Goal: Task Accomplishment & Management: Use online tool/utility

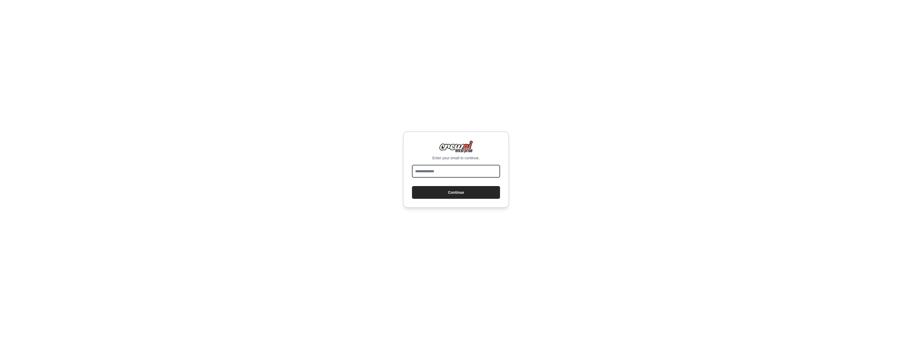
click at [441, 172] on input "email" at bounding box center [456, 171] width 88 height 13
type input "**********"
click at [433, 191] on button "Continue" at bounding box center [456, 192] width 88 height 13
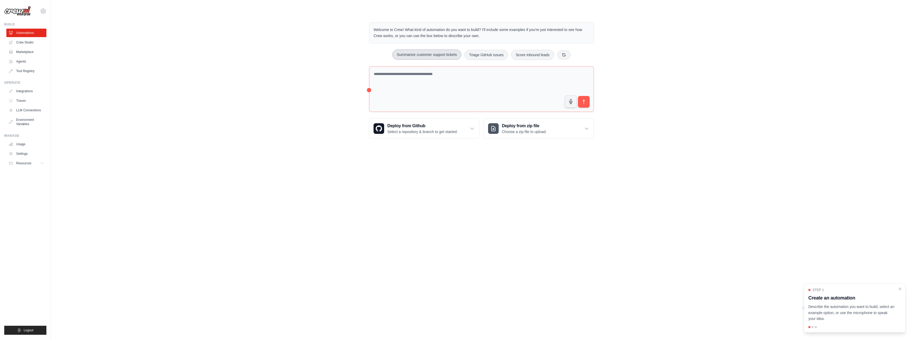
click at [434, 54] on button "Summarize customer support tickets" at bounding box center [426, 55] width 69 height 10
type textarea "**********"
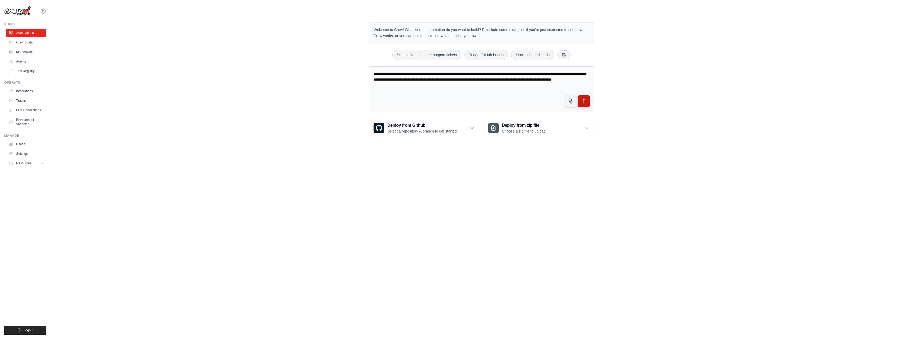
click at [587, 100] on button "submit" at bounding box center [584, 101] width 12 height 12
click at [22, 42] on link "Crew Studio" at bounding box center [27, 42] width 40 height 8
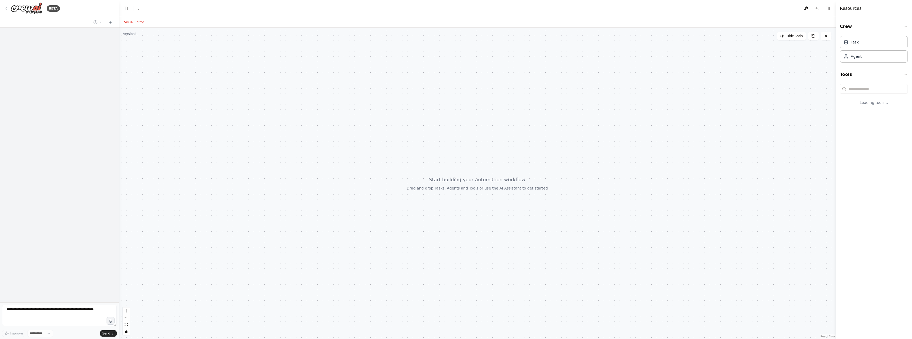
select select "****"
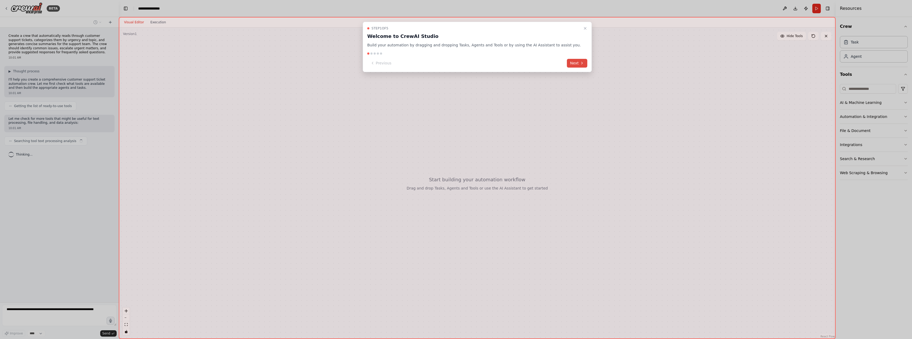
click at [567, 66] on button "Next" at bounding box center [577, 63] width 20 height 9
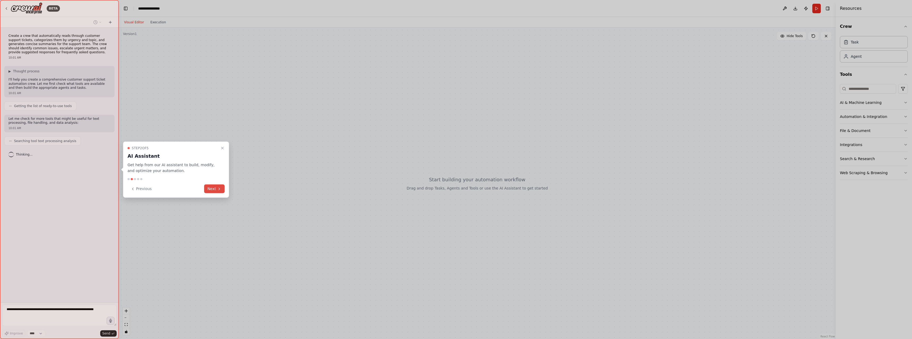
click at [218, 189] on icon at bounding box center [219, 189] width 4 height 4
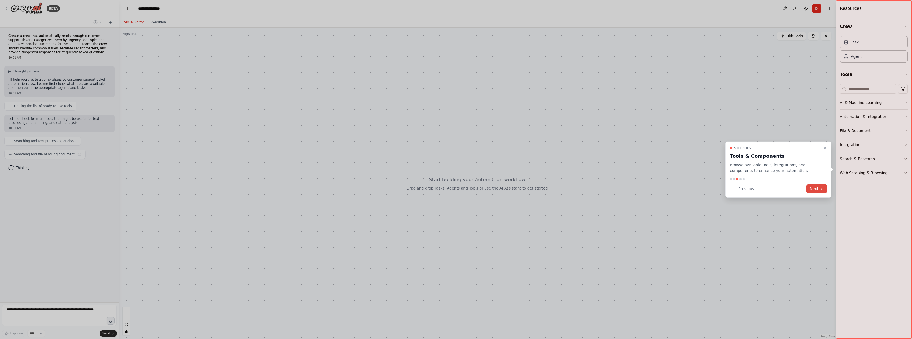
click at [826, 188] on button "Next" at bounding box center [816, 189] width 20 height 9
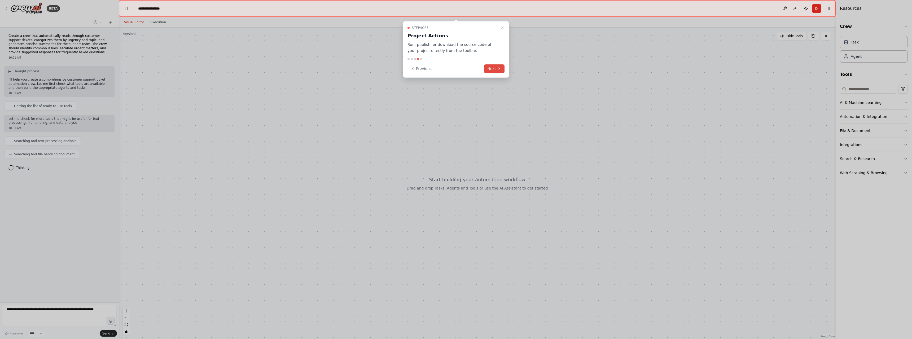
click at [497, 70] on button "Next" at bounding box center [494, 68] width 20 height 9
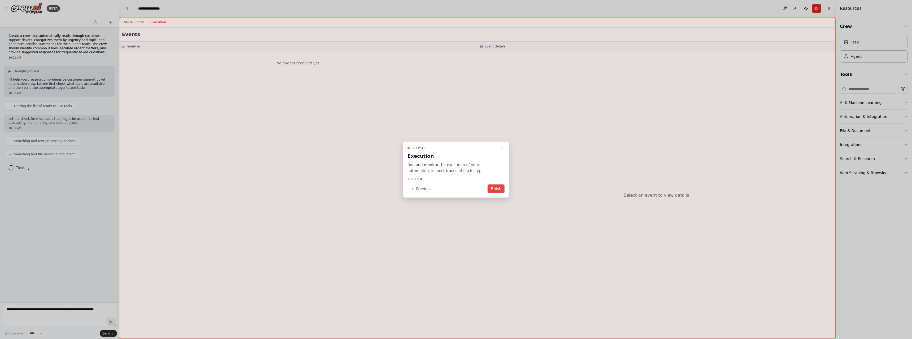
click at [503, 189] on button "Finish" at bounding box center [496, 189] width 17 height 9
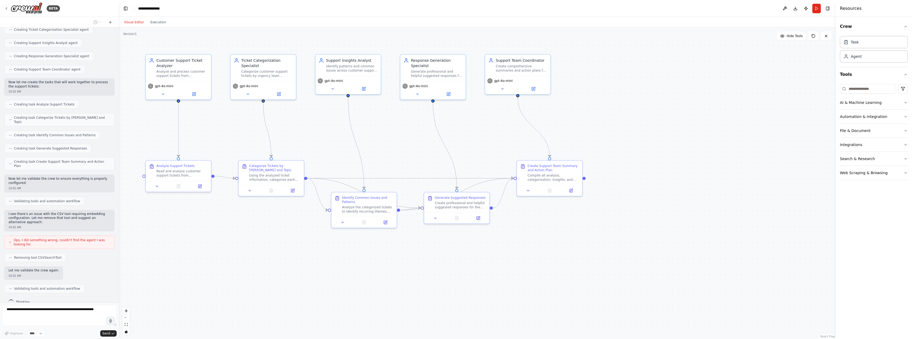
scroll to position [234, 0]
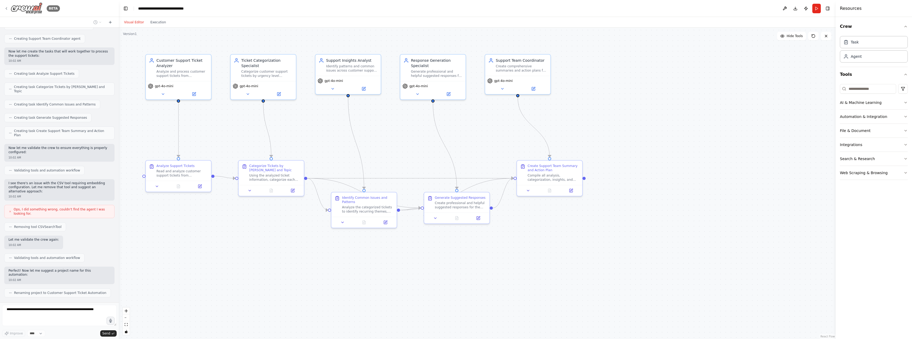
click at [5, 8] on icon at bounding box center [6, 8] width 4 height 4
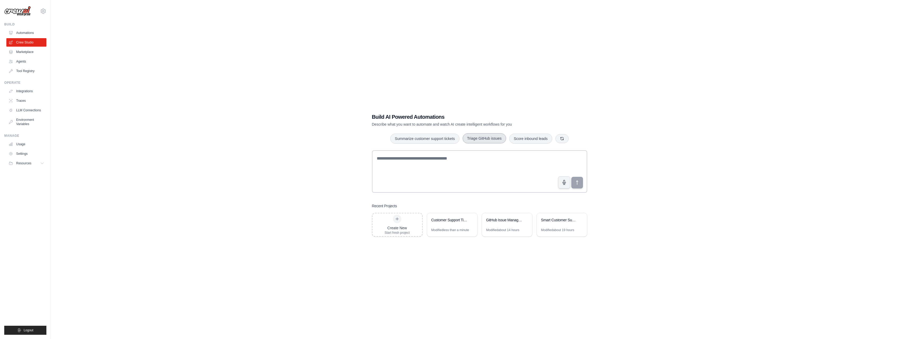
click at [483, 139] on button "Triage GitHub issues" at bounding box center [484, 138] width 43 height 10
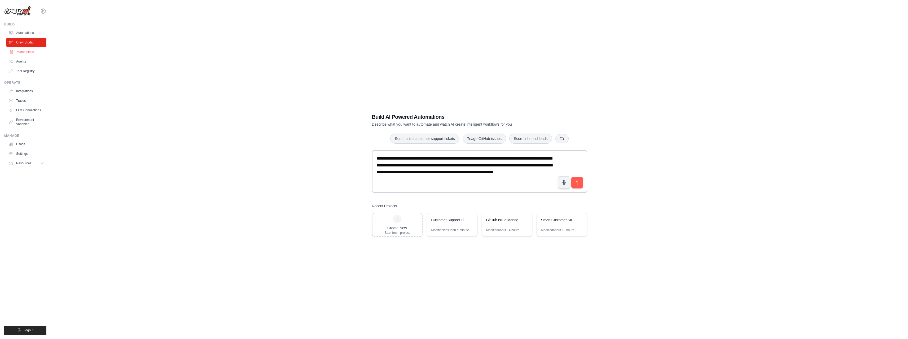
click at [18, 54] on link "Marketplace" at bounding box center [27, 52] width 40 height 8
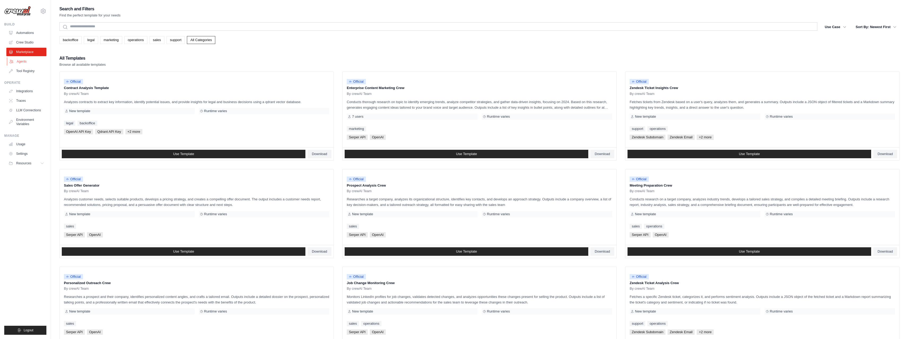
click at [23, 61] on link "Agents" at bounding box center [27, 61] width 40 height 8
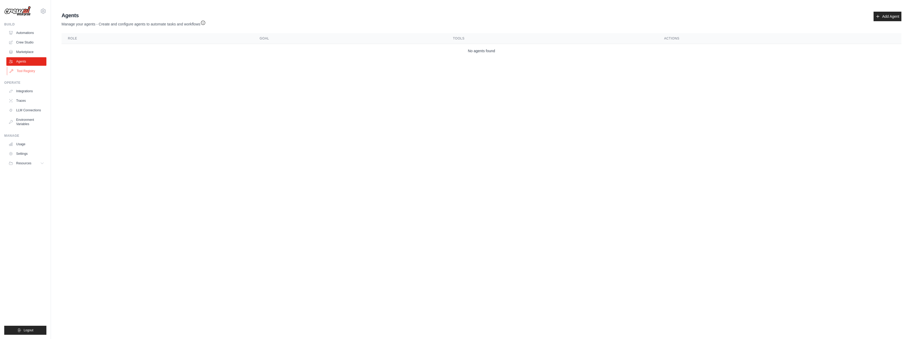
click at [35, 68] on link "Tool Registry" at bounding box center [27, 71] width 40 height 8
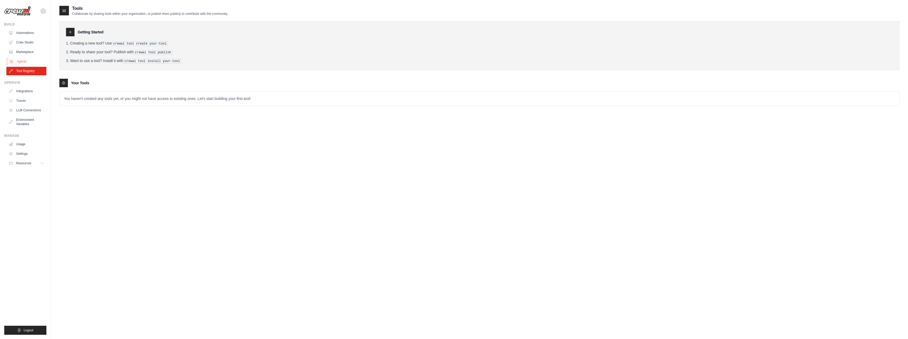
click at [29, 60] on link "Agents" at bounding box center [27, 61] width 40 height 8
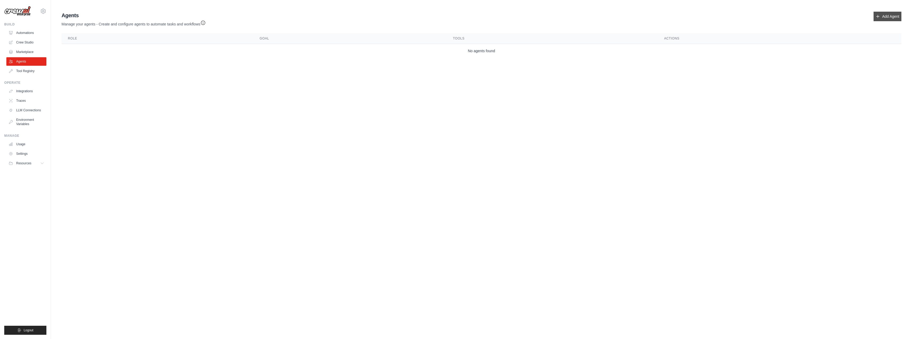
click at [883, 12] on link "Add Agent" at bounding box center [888, 17] width 28 height 10
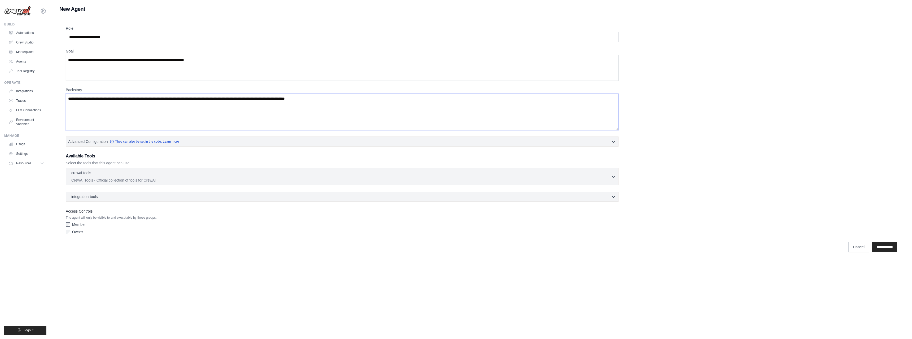
click at [177, 116] on textarea "Backstory" at bounding box center [342, 112] width 553 height 37
click at [218, 68] on textarea "Goal" at bounding box center [342, 68] width 553 height 26
click at [103, 178] on p "CrewAI Tools - Official collection of tools for CrewAI" at bounding box center [341, 179] width 540 height 5
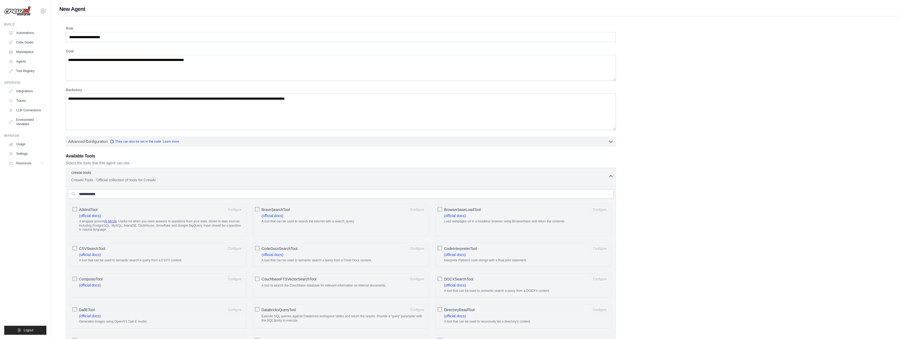
click at [101, 173] on div "crewai-tools 0 selected" at bounding box center [339, 173] width 537 height 6
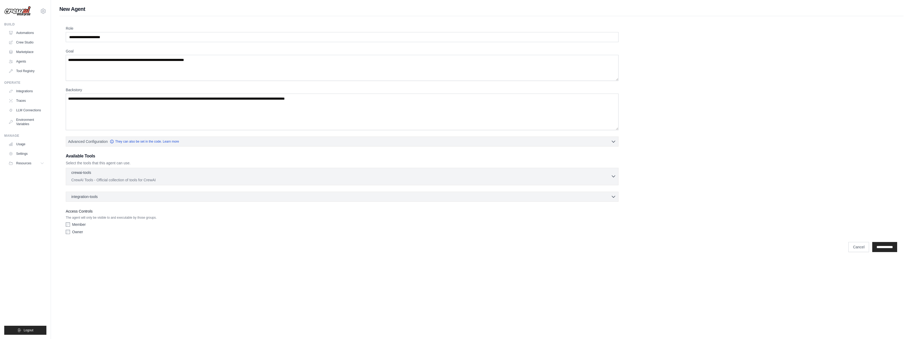
click at [101, 173] on div "crewai-tools 0 selected" at bounding box center [341, 173] width 540 height 6
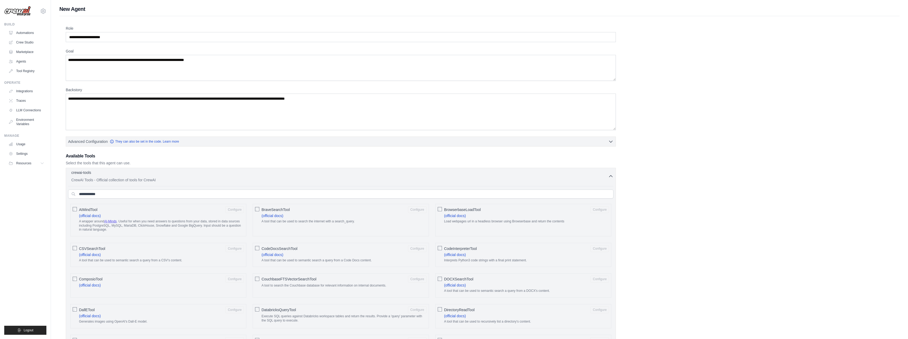
click at [275, 173] on div "crewai-tools 0 selected" at bounding box center [339, 173] width 537 height 6
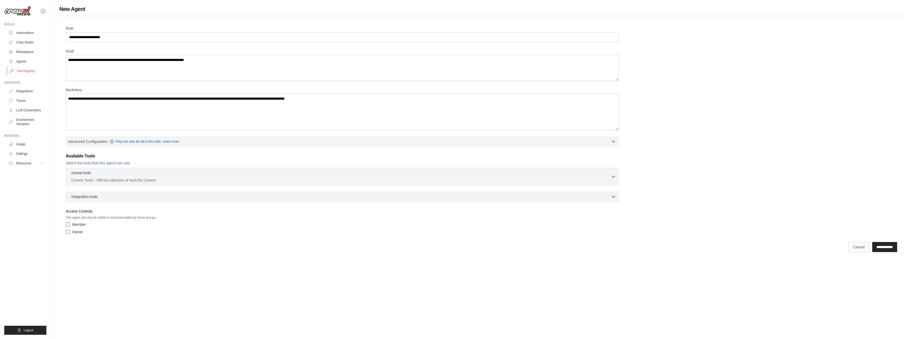
click at [24, 70] on link "Tool Registry" at bounding box center [27, 71] width 40 height 8
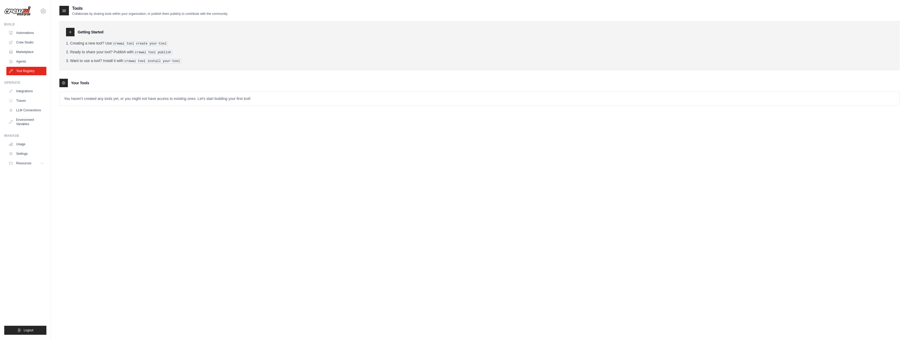
click at [67, 34] on div at bounding box center [70, 32] width 8 height 8
click at [150, 120] on div "Tools Collaborate by sharing tools within your organization, or publish them pu…" at bounding box center [479, 174] width 840 height 339
click at [35, 93] on link "Integrations" at bounding box center [27, 91] width 40 height 8
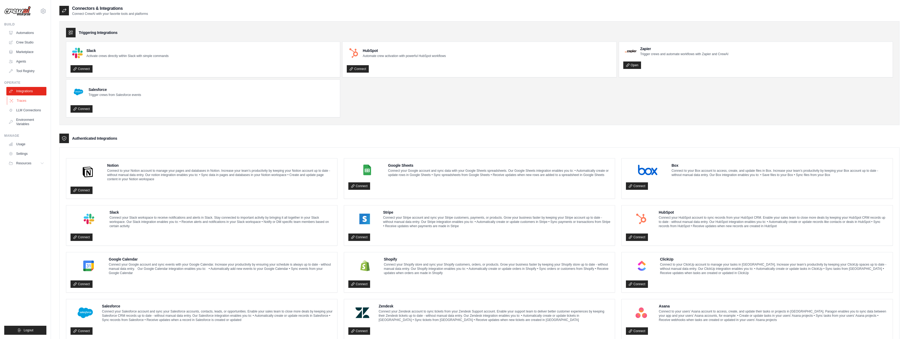
click at [20, 103] on link "Traces" at bounding box center [27, 101] width 40 height 8
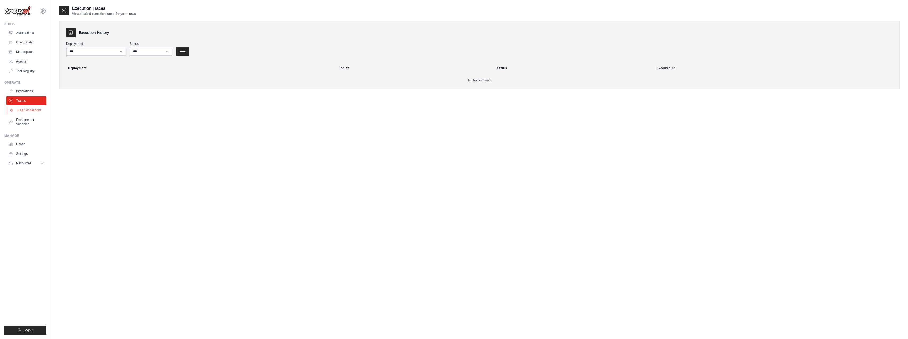
click at [23, 107] on link "LLM Connections" at bounding box center [27, 110] width 40 height 8
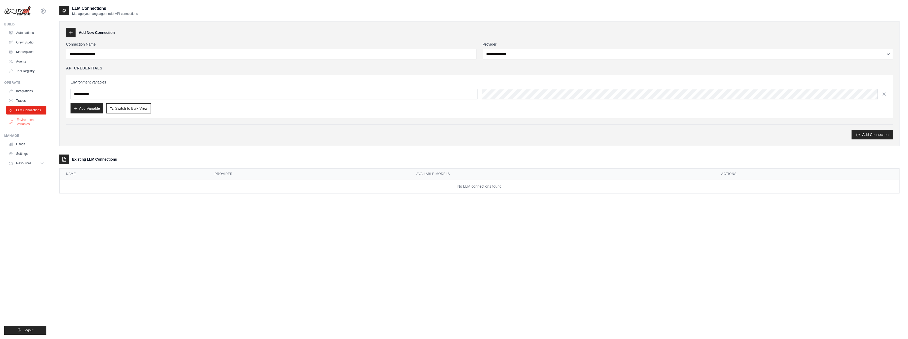
click at [25, 120] on link "Environment Variables" at bounding box center [27, 122] width 40 height 13
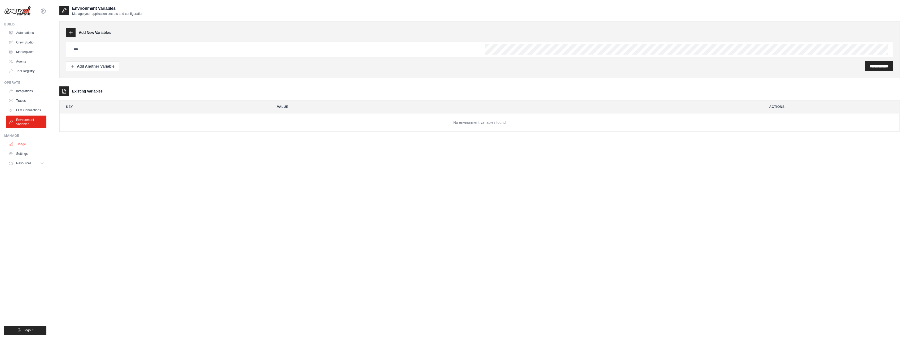
click at [26, 144] on link "Usage" at bounding box center [27, 144] width 40 height 8
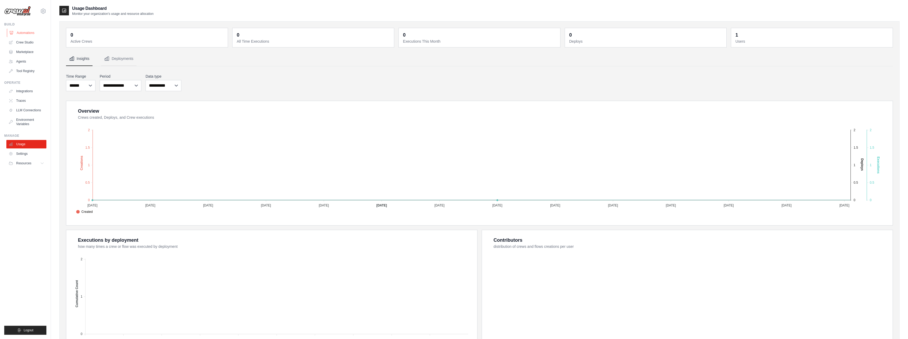
click at [24, 31] on link "Automations" at bounding box center [27, 33] width 40 height 8
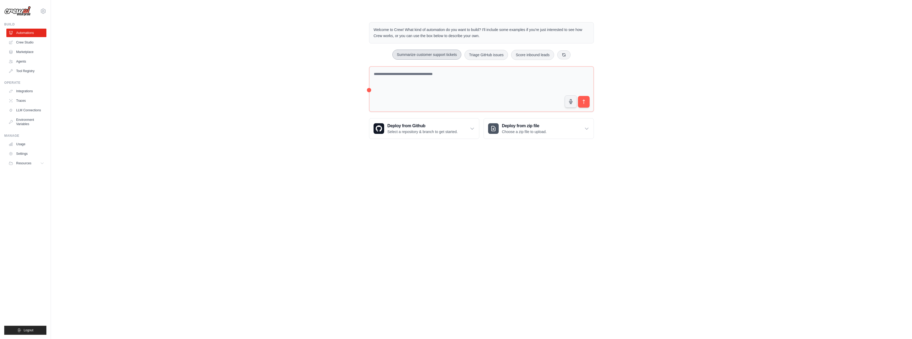
click at [414, 57] on button "Summarize customer support tickets" at bounding box center [426, 55] width 69 height 10
click at [586, 102] on icon "submit" at bounding box center [584, 102] width 6 height 6
click at [29, 43] on link "Crew Studio" at bounding box center [27, 42] width 40 height 8
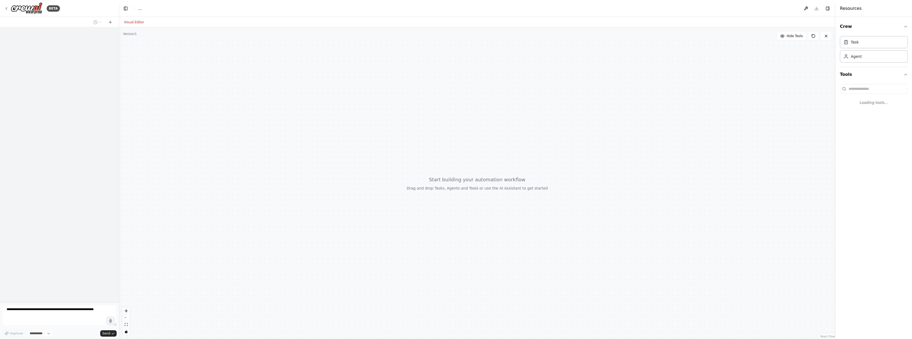
select select "****"
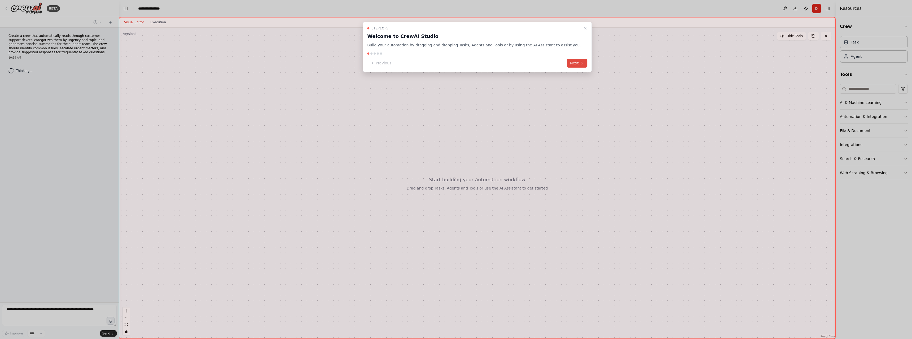
click at [567, 65] on button "Next" at bounding box center [577, 63] width 20 height 9
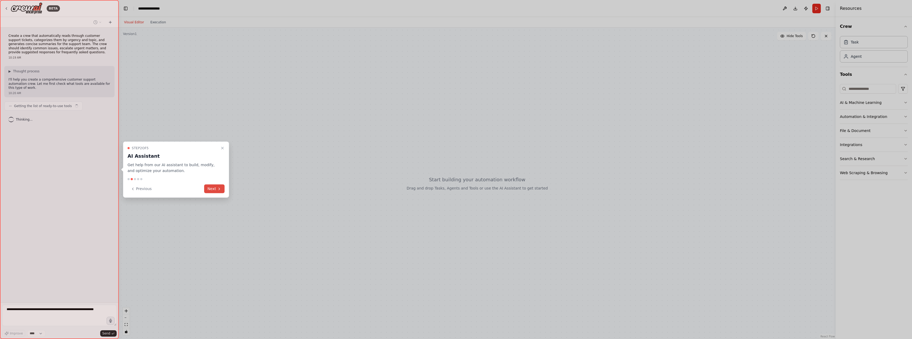
click at [220, 190] on icon at bounding box center [219, 189] width 4 height 4
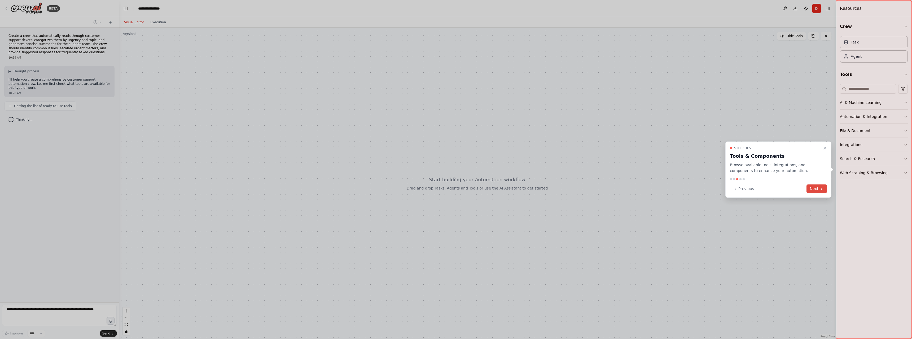
click at [819, 188] on button "Next" at bounding box center [816, 189] width 20 height 9
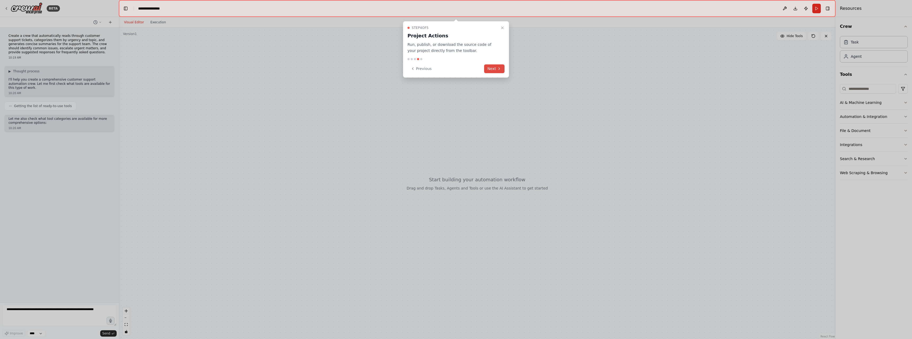
click at [498, 66] on button "Next" at bounding box center [494, 68] width 20 height 9
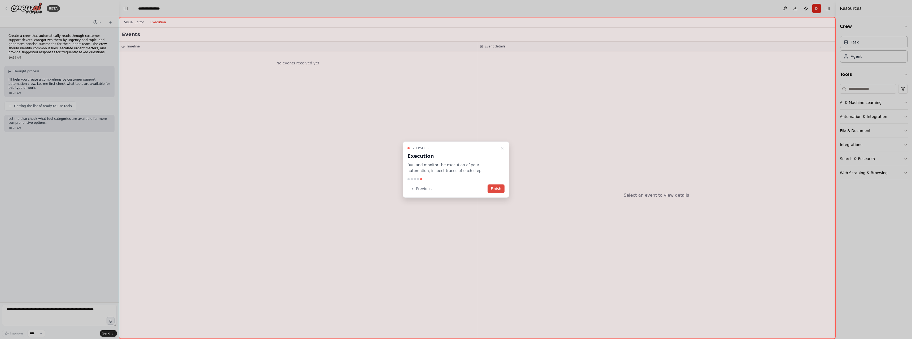
click at [499, 191] on button "Finish" at bounding box center [496, 189] width 17 height 9
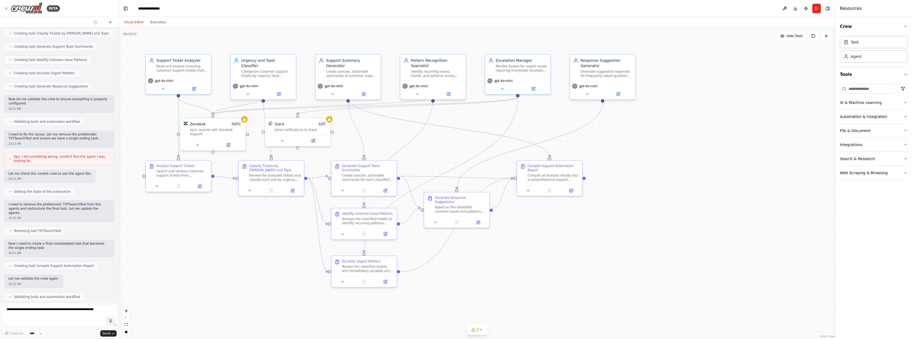
scroll to position [366, 0]
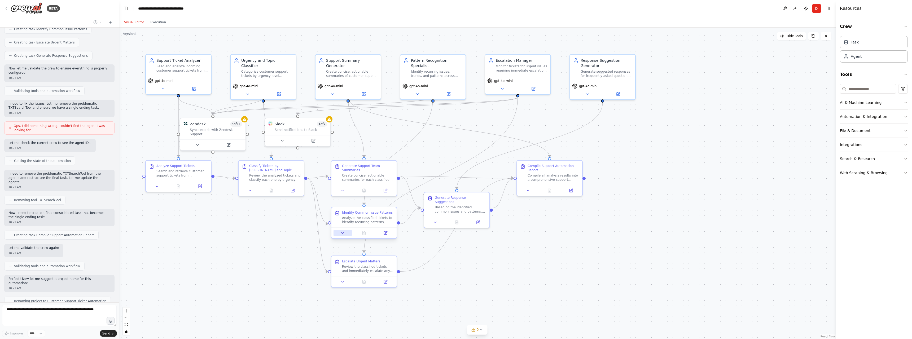
click at [341, 235] on button at bounding box center [343, 233] width 18 height 6
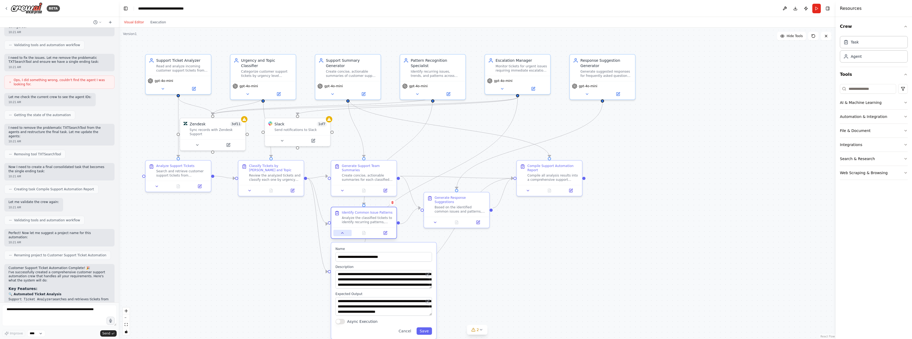
click at [345, 236] on div at bounding box center [363, 232] width 65 height 11
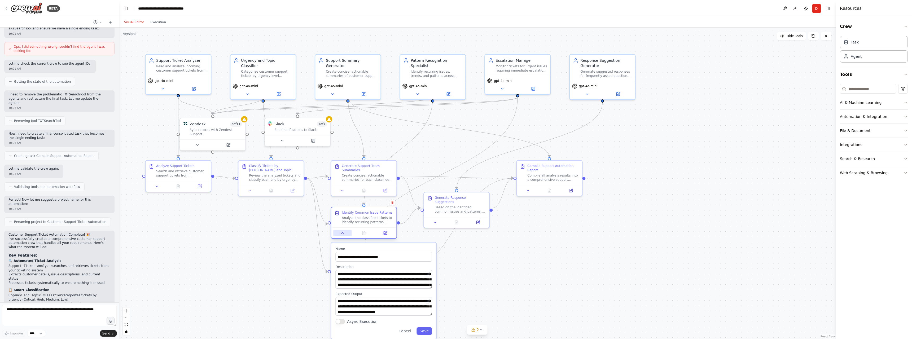
click at [340, 233] on icon at bounding box center [342, 233] width 4 height 4
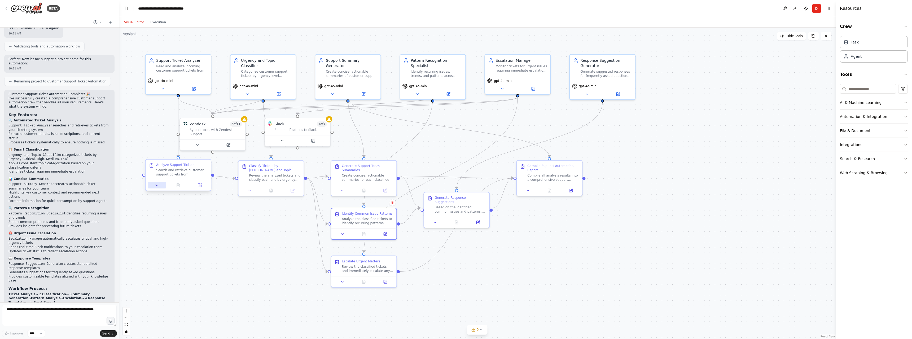
click at [159, 186] on icon at bounding box center [157, 185] width 4 height 4
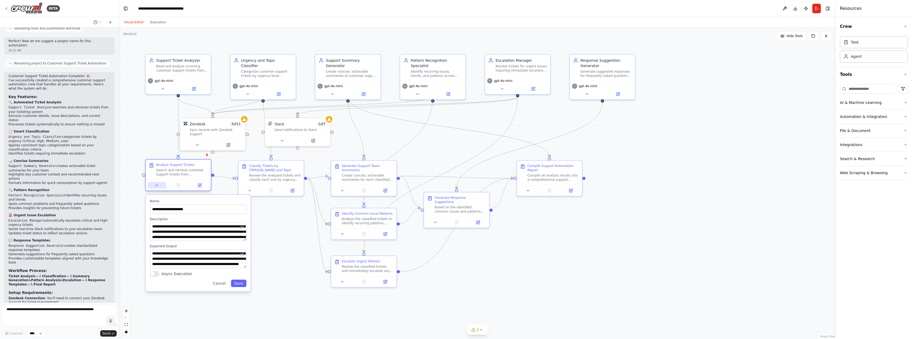
click at [159, 186] on icon at bounding box center [157, 185] width 4 height 4
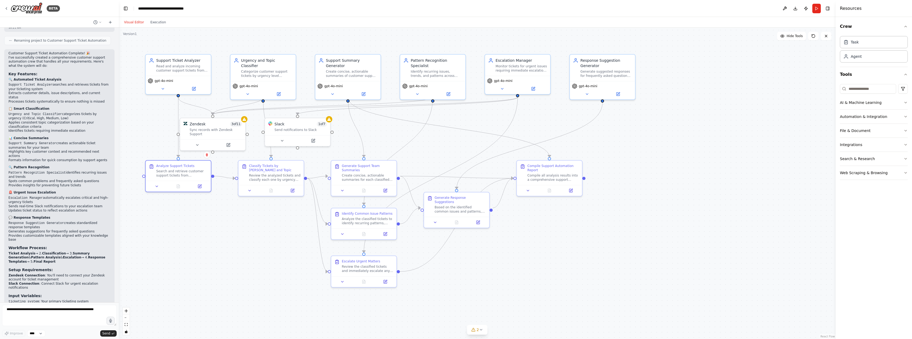
scroll to position [651, 0]
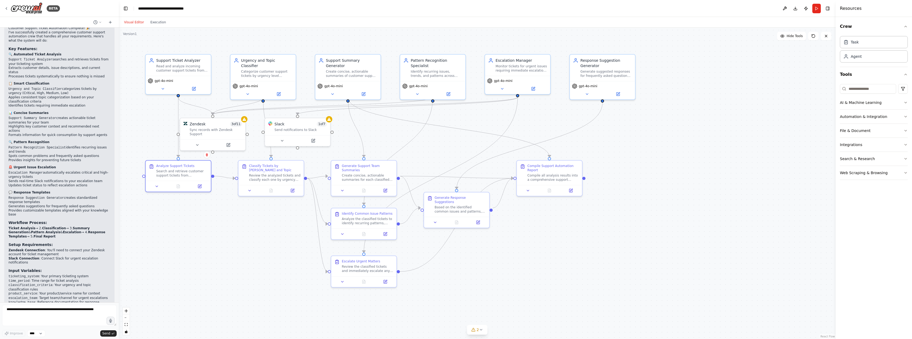
click at [2, 6] on div "BETA" at bounding box center [59, 8] width 119 height 17
click at [6, 7] on icon at bounding box center [6, 8] width 4 height 4
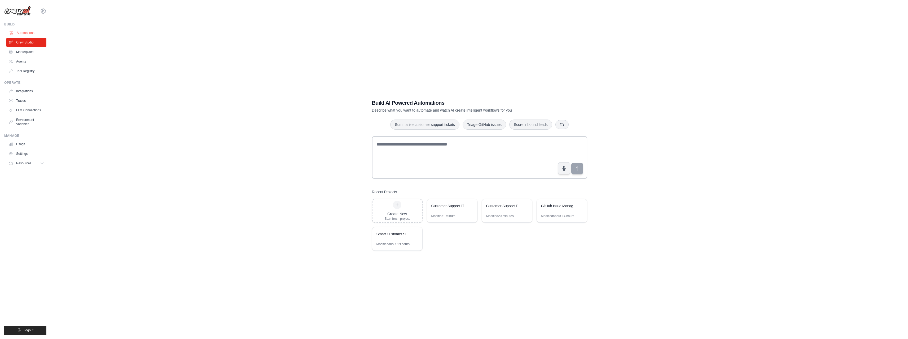
click at [29, 33] on link "Automations" at bounding box center [27, 33] width 40 height 8
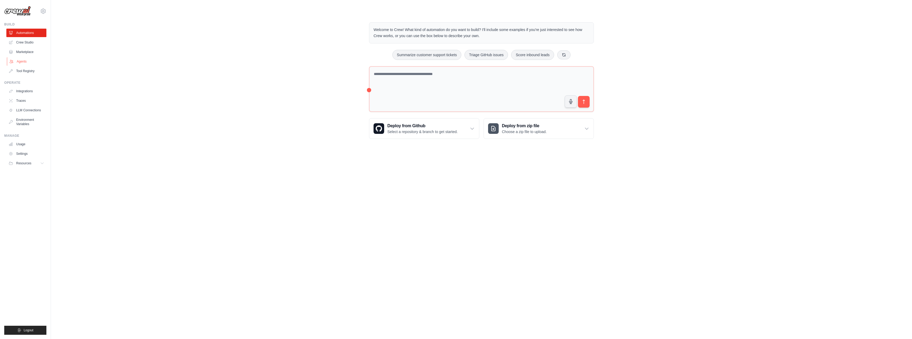
click at [15, 62] on link "Agents" at bounding box center [27, 61] width 40 height 8
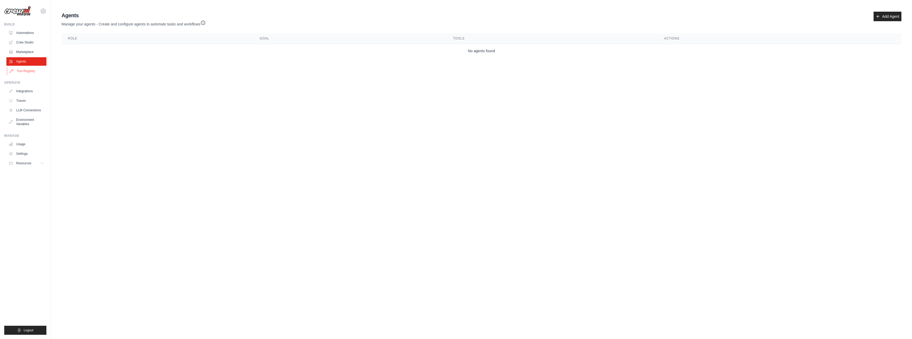
click at [33, 72] on link "Tool Registry" at bounding box center [27, 71] width 40 height 8
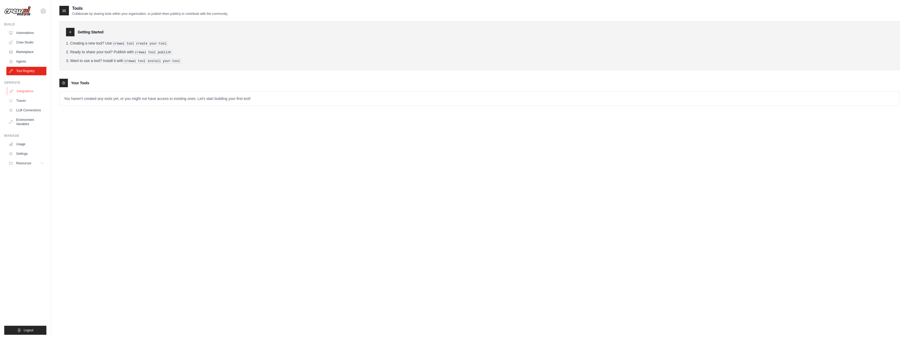
click at [20, 91] on link "Integrations" at bounding box center [27, 91] width 40 height 8
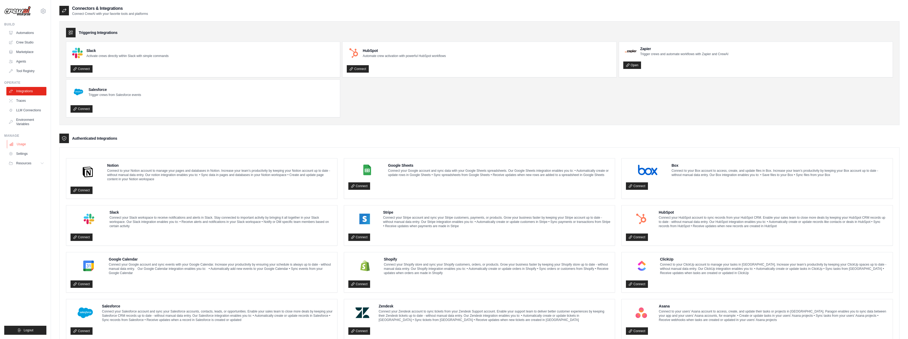
click at [19, 145] on link "Usage" at bounding box center [27, 144] width 40 height 8
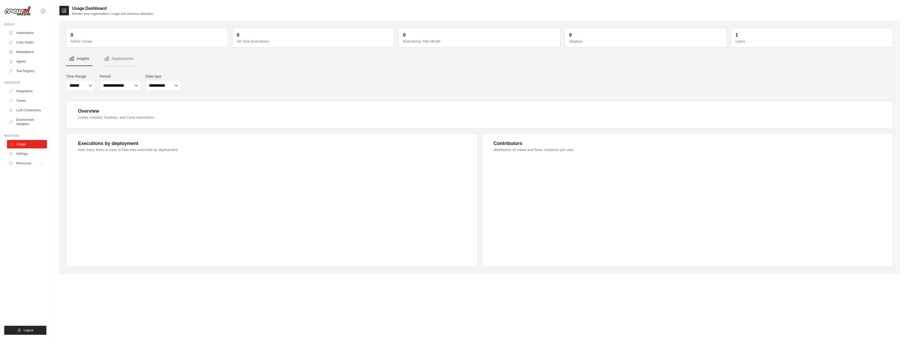
click at [24, 144] on link "Usage" at bounding box center [27, 144] width 40 height 8
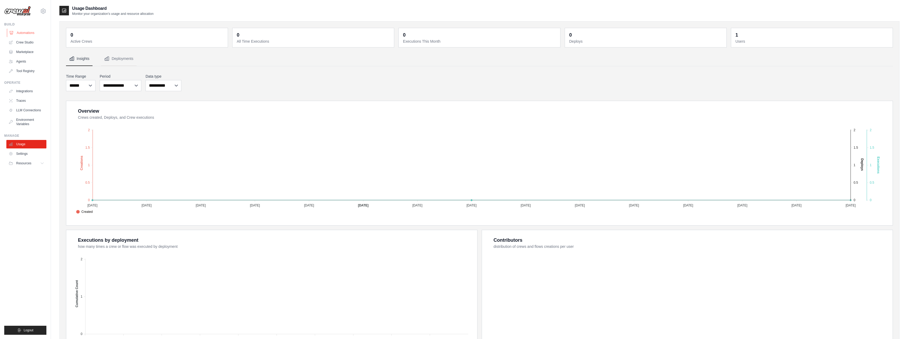
click at [15, 30] on link "Automations" at bounding box center [27, 33] width 40 height 8
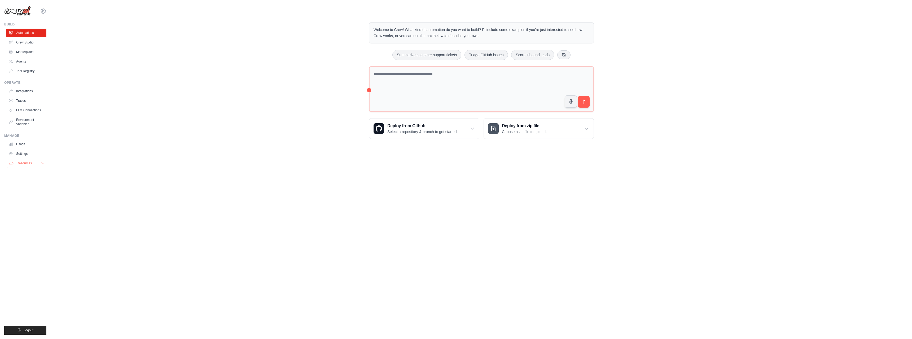
click at [37, 164] on button "Resources" at bounding box center [27, 163] width 40 height 8
click at [28, 174] on span "Documentation" at bounding box center [29, 172] width 21 height 4
click at [35, 42] on link "Crew Studio" at bounding box center [27, 42] width 40 height 8
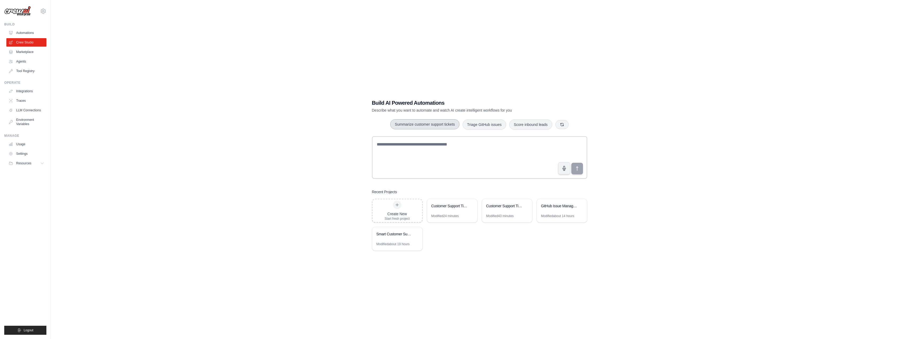
click at [439, 124] on button "Summarize customer support tickets" at bounding box center [424, 124] width 69 height 10
type textarea "**********"
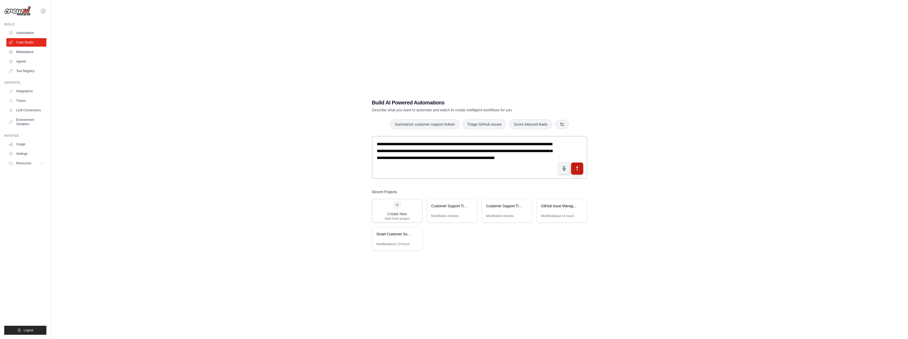
click at [576, 173] on button "submit" at bounding box center [577, 168] width 12 height 12
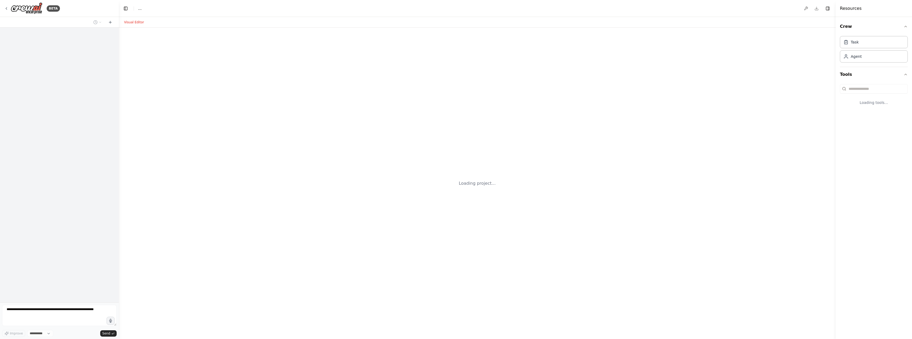
select select "****"
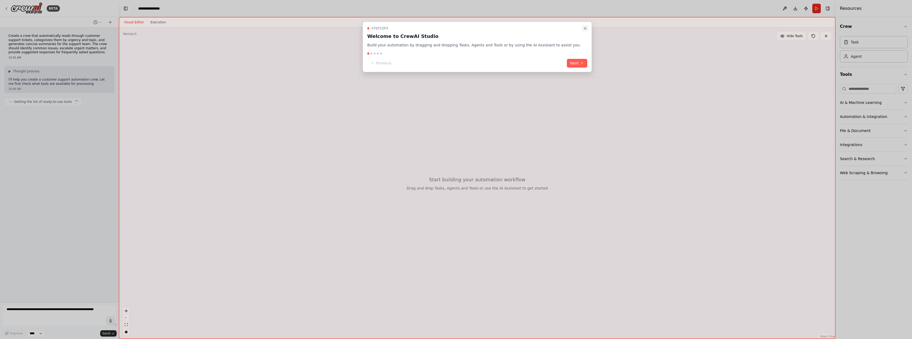
click at [583, 28] on icon "Close walkthrough" at bounding box center [585, 28] width 4 height 4
click at [567, 63] on button "Next" at bounding box center [577, 63] width 20 height 9
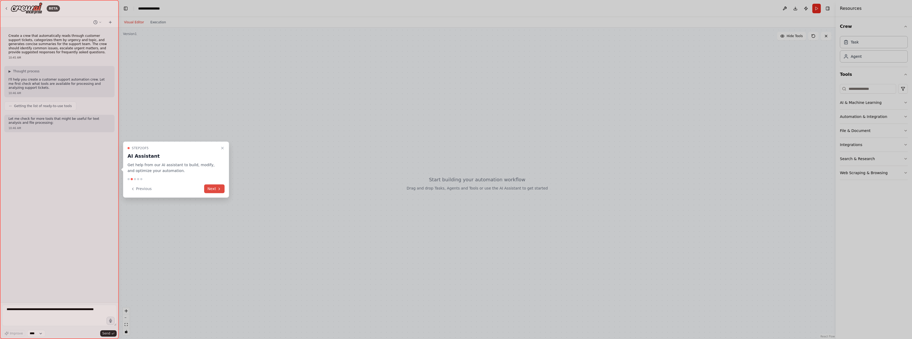
click at [214, 187] on button "Next" at bounding box center [214, 189] width 20 height 9
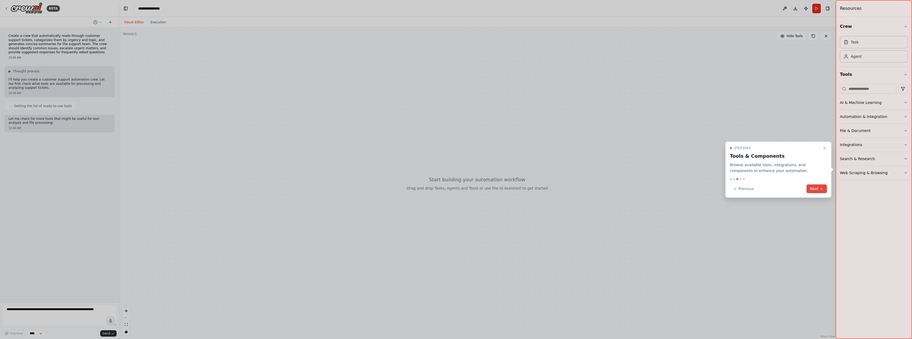
click at [821, 189] on icon at bounding box center [821, 189] width 4 height 4
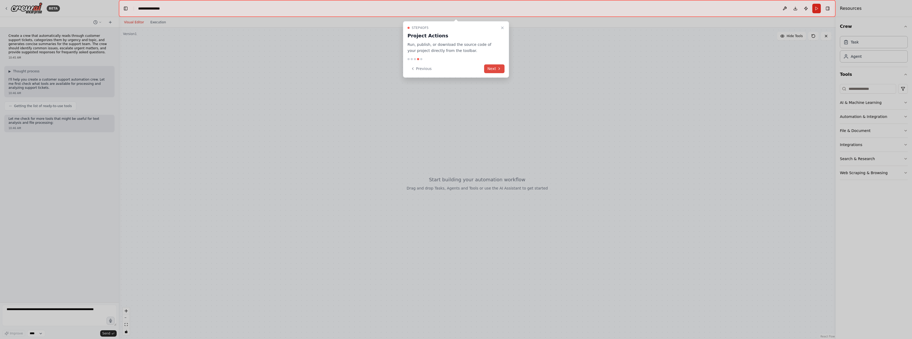
click at [496, 65] on button "Next" at bounding box center [494, 68] width 20 height 9
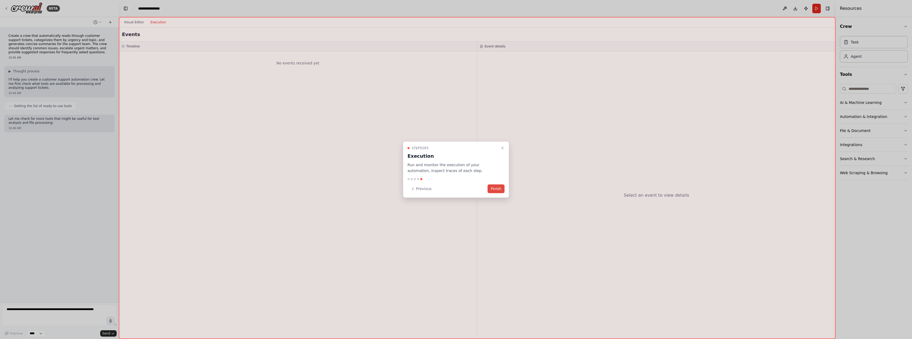
click at [494, 188] on button "Finish" at bounding box center [496, 189] width 17 height 9
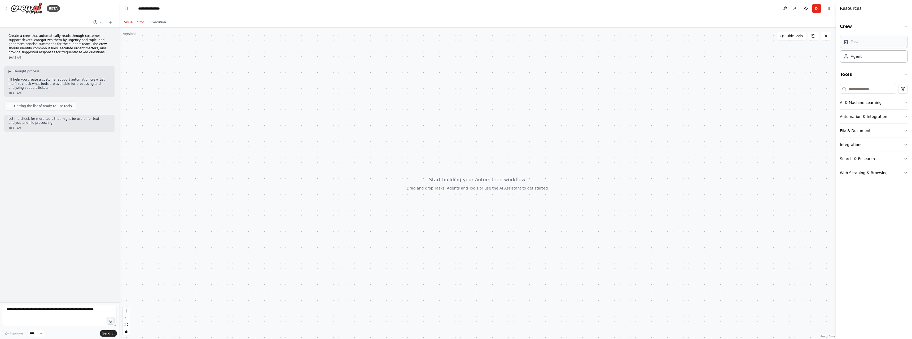
click at [865, 43] on div "Task" at bounding box center [874, 42] width 68 height 12
click at [863, 58] on div "Agent" at bounding box center [874, 56] width 68 height 12
click at [865, 100] on button "AI & Machine Learning" at bounding box center [874, 103] width 68 height 14
click at [886, 195] on button "Automation & Integration" at bounding box center [874, 195] width 68 height 14
click at [893, 240] on button "Integrations" at bounding box center [874, 246] width 68 height 14
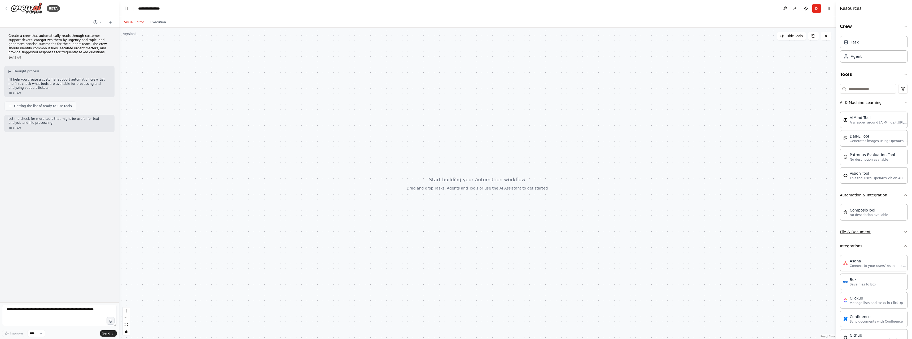
click at [882, 235] on button "File & Document" at bounding box center [874, 232] width 68 height 14
click at [878, 308] on button "Search & Research" at bounding box center [874, 310] width 68 height 14
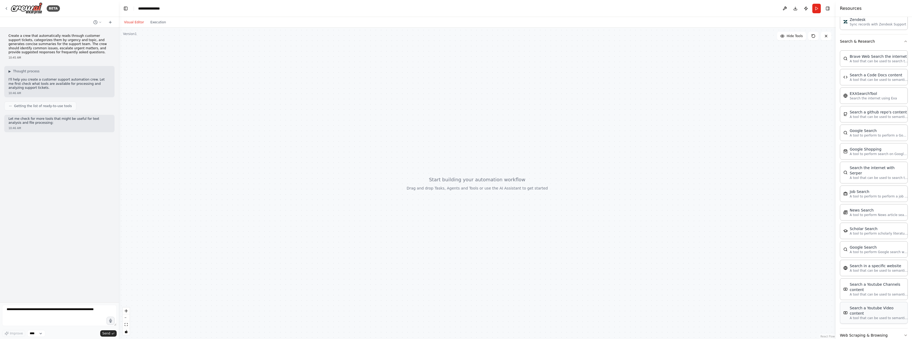
scroll to position [711, 0]
click at [884, 327] on button "Web Scraping & Browsing" at bounding box center [874, 334] width 68 height 14
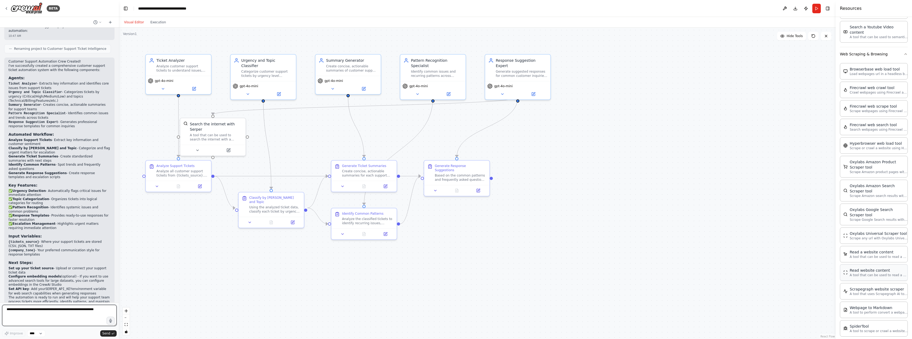
scroll to position [527, 0]
click at [412, 90] on button at bounding box center [417, 93] width 30 height 6
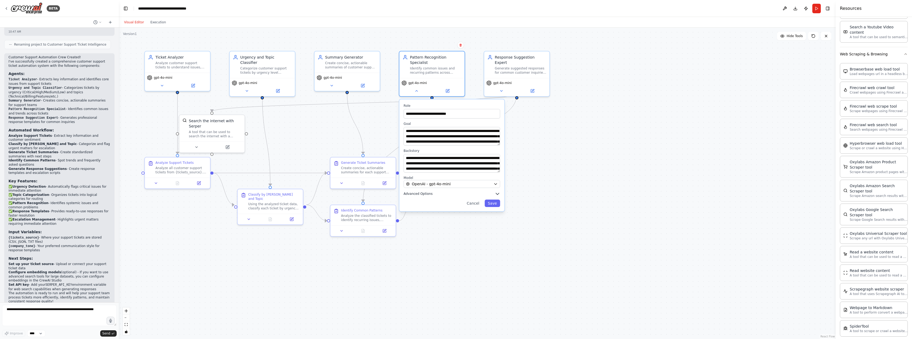
click at [468, 191] on button "Advanced Options" at bounding box center [452, 193] width 97 height 5
click at [463, 182] on button "OpenAI - gpt-4o-mini" at bounding box center [452, 184] width 97 height 8
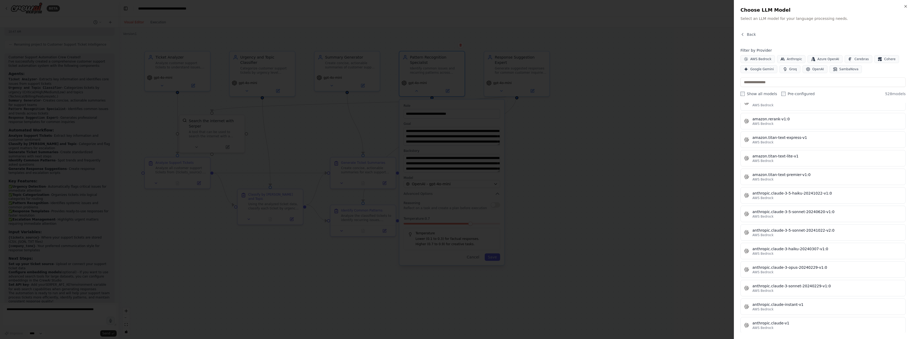
scroll to position [398, 0]
click at [905, 5] on icon "button" at bounding box center [906, 6] width 4 height 4
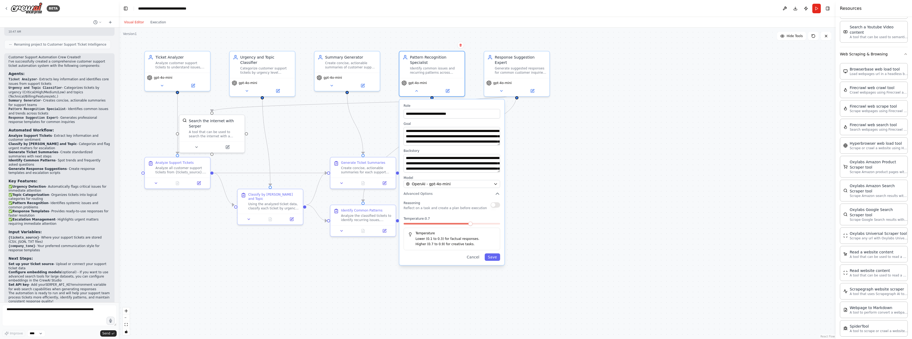
click at [635, 134] on div ".deletable-edge-delete-btn { width: 20px; height: 20px; border: 0px solid #ffff…" at bounding box center [477, 184] width 717 height 312
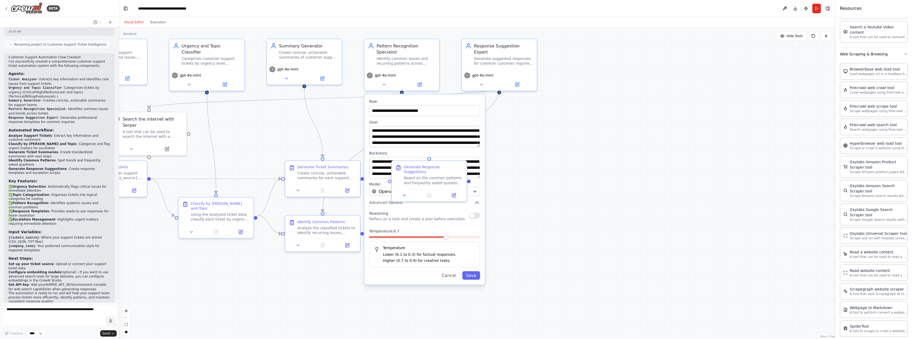
click at [663, 155] on div ".deletable-edge-delete-btn { width: 20px; height: 20px; border: 0px solid #ffff…" at bounding box center [477, 184] width 717 height 312
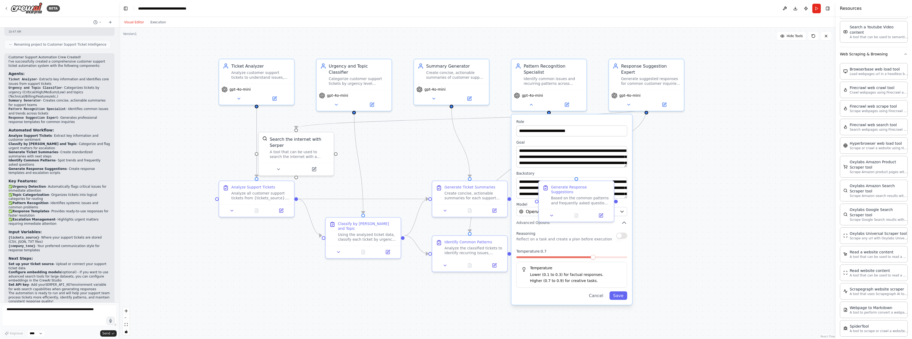
drag, startPoint x: 565, startPoint y: 135, endPoint x: 712, endPoint y: 155, distance: 148.5
click at [712, 155] on div ".deletable-edge-delete-btn { width: 20px; height: 20px; border: 0px solid #ffff…" at bounding box center [477, 184] width 717 height 312
click at [605, 291] on button "Cancel" at bounding box center [596, 295] width 22 height 8
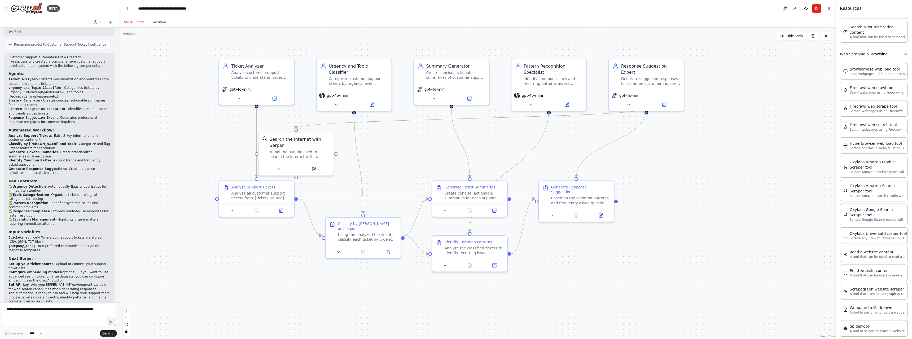
click at [734, 178] on div ".deletable-edge-delete-btn { width: 20px; height: 20px; border: 0px solid #ffff…" at bounding box center [477, 184] width 717 height 312
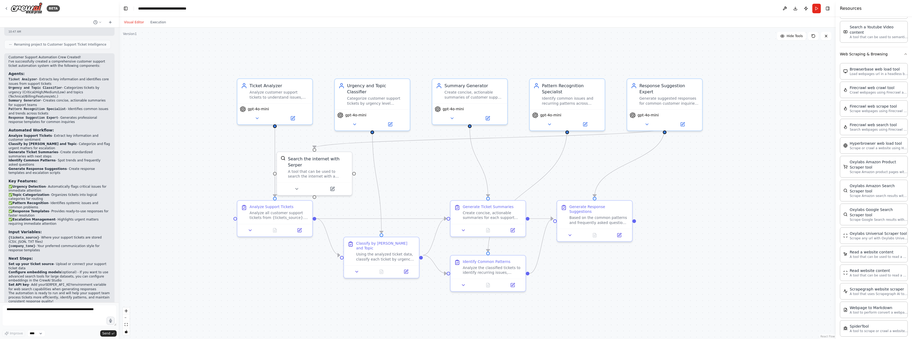
drag, startPoint x: 509, startPoint y: 126, endPoint x: 525, endPoint y: 148, distance: 26.7
click at [525, 148] on div ".deletable-edge-delete-btn { width: 20px; height: 20px; border: 0px solid #ffff…" at bounding box center [477, 184] width 717 height 312
click at [713, 194] on div ".deletable-edge-delete-btn { width: 20px; height: 20px; border: 0px solid #ffff…" at bounding box center [477, 184] width 717 height 312
click at [752, 202] on div ".deletable-edge-delete-btn { width: 20px; height: 20px; border: 0px solid #ffff…" at bounding box center [477, 184] width 717 height 312
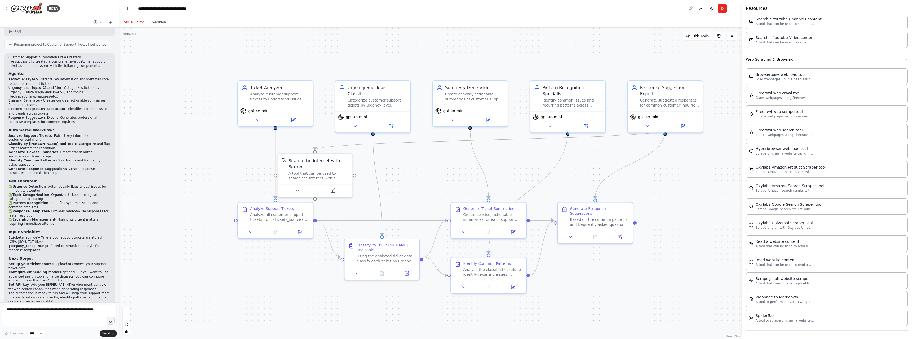
drag, startPoint x: 836, startPoint y: 75, endPoint x: 742, endPoint y: 84, distance: 94.6
click at [742, 84] on div at bounding box center [743, 169] width 2 height 339
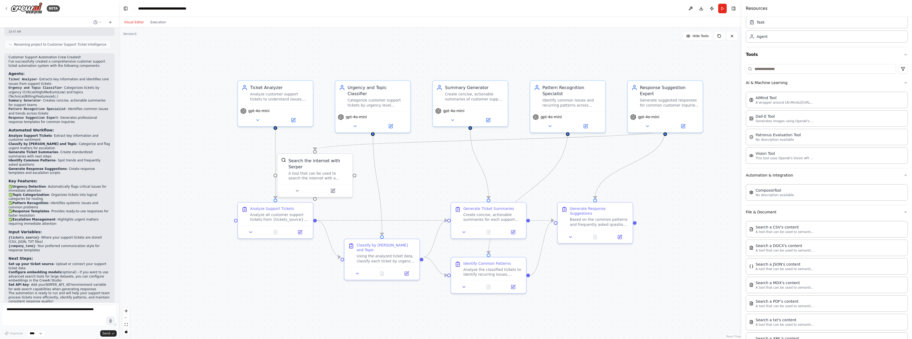
scroll to position [0, 0]
click at [904, 27] on icon "button" at bounding box center [906, 26] width 4 height 4
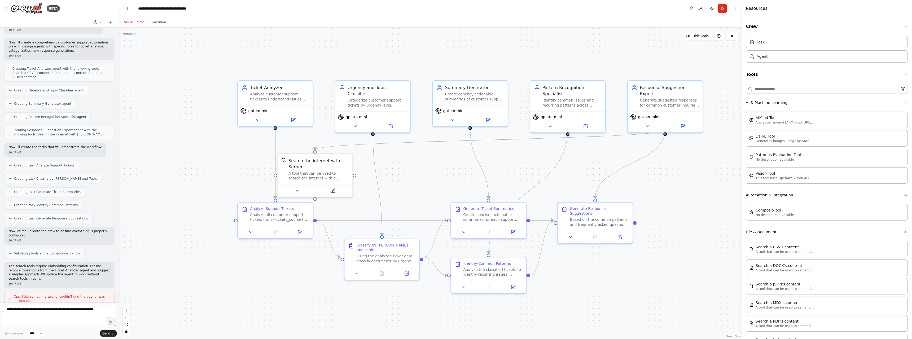
scroll to position [23, 0]
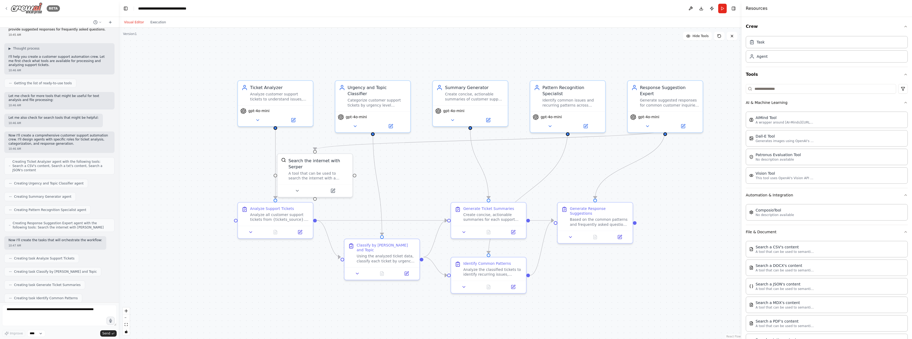
click at [6, 9] on icon at bounding box center [6, 8] width 4 height 4
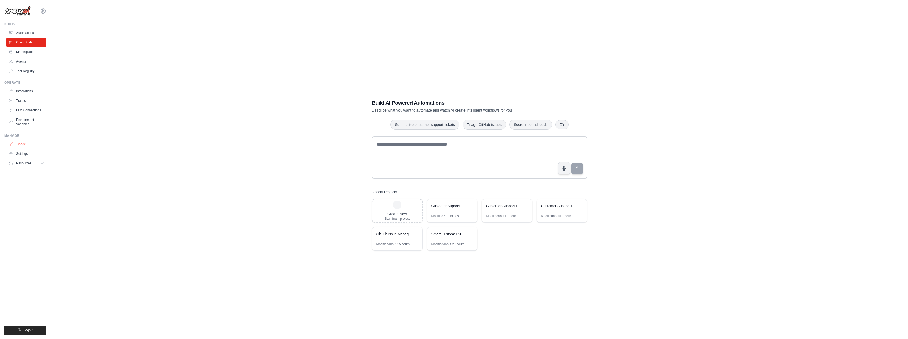
click at [28, 144] on link "Usage" at bounding box center [27, 144] width 40 height 8
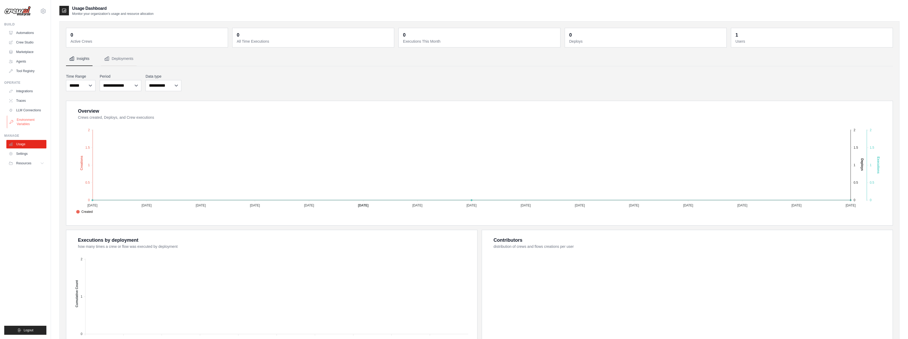
drag, startPoint x: 24, startPoint y: 114, endPoint x: 25, endPoint y: 119, distance: 4.6
click at [24, 114] on link "LLM Connections" at bounding box center [26, 110] width 40 height 8
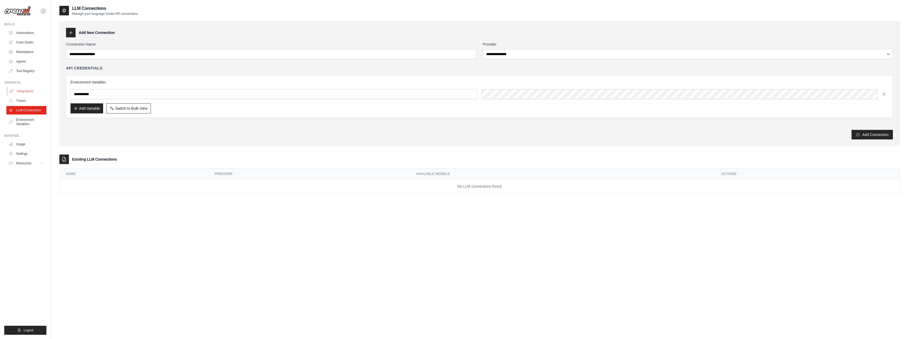
click at [24, 94] on link "Integrations" at bounding box center [27, 91] width 40 height 8
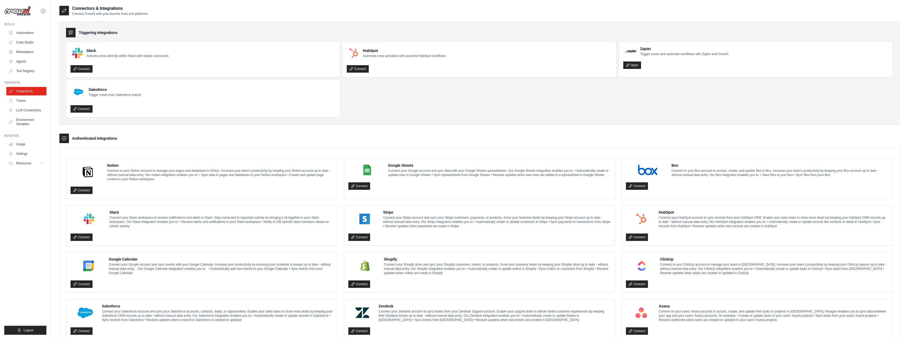
click at [32, 88] on link "Integrations" at bounding box center [26, 91] width 40 height 8
click at [28, 32] on link "Automations" at bounding box center [27, 33] width 40 height 8
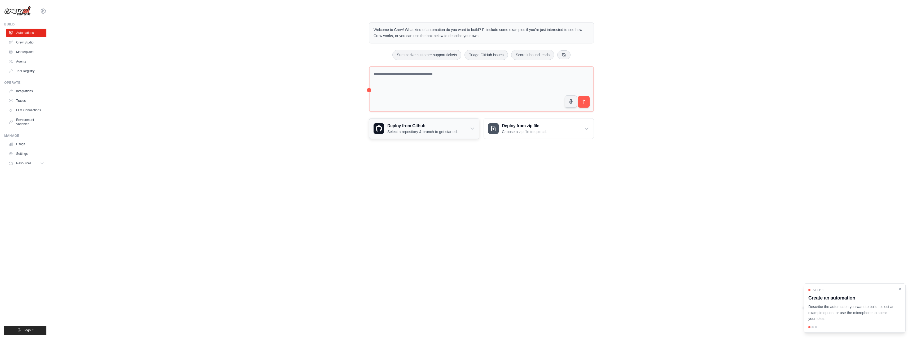
click at [418, 133] on p "Select a repository & branch to get started." at bounding box center [422, 131] width 70 height 5
click at [512, 132] on p "Choose a zip file to upload." at bounding box center [524, 131] width 45 height 5
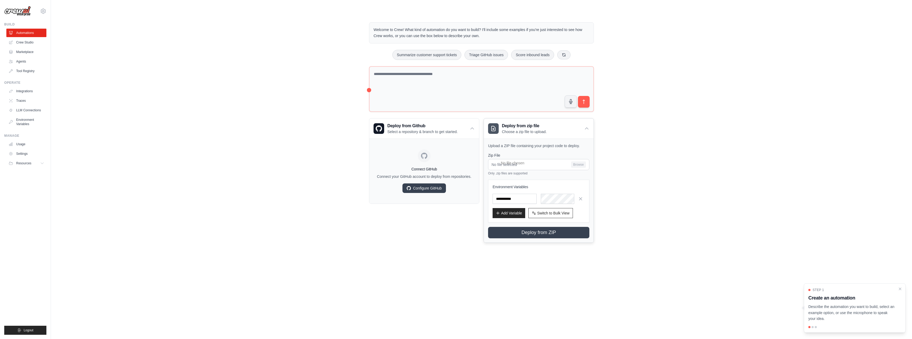
click at [560, 176] on div "Zip File No file selected Browse Only .zip files are supported Environment Vari…" at bounding box center [538, 196] width 101 height 86
click at [589, 123] on div "Deploy from zip file Choose a zip file to upload." at bounding box center [539, 129] width 110 height 20
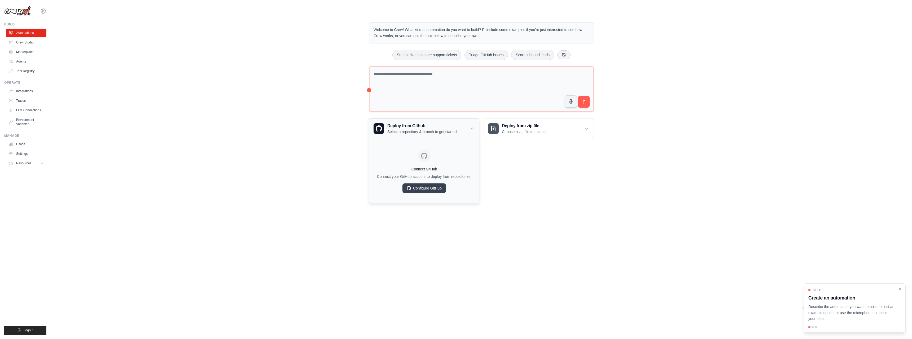
click at [445, 137] on div "Deploy from Github Select a repository & branch to get started." at bounding box center [424, 129] width 110 height 20
click at [445, 130] on p "Select a repository & branch to get started." at bounding box center [422, 131] width 70 height 5
click at [22, 42] on link "Crew Studio" at bounding box center [27, 42] width 40 height 8
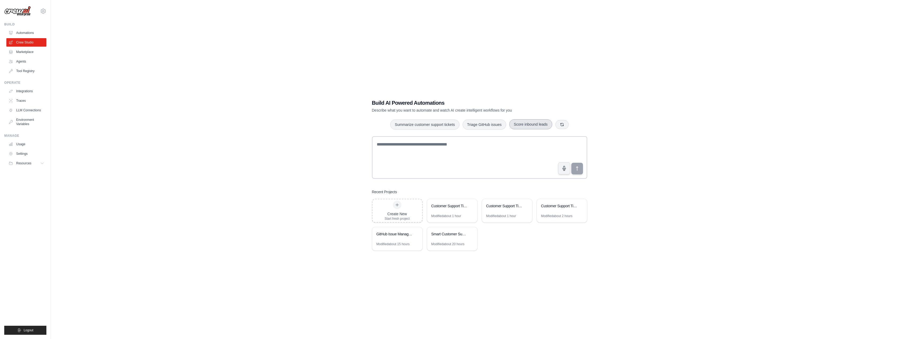
click at [520, 125] on button "Score inbound leads" at bounding box center [530, 124] width 43 height 10
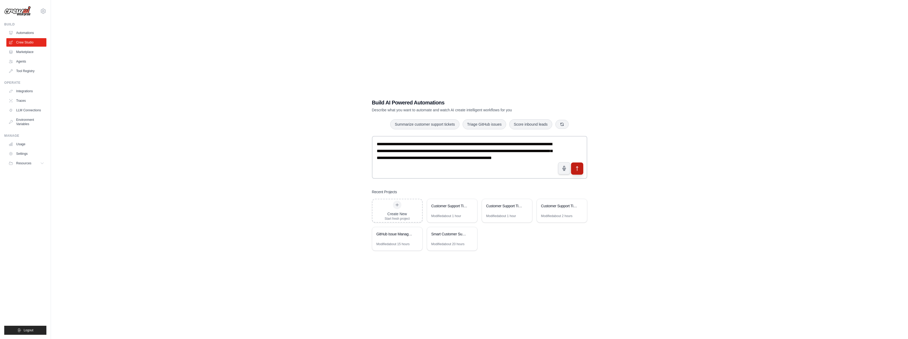
click at [576, 168] on icon "submit" at bounding box center [577, 168] width 2 height 4
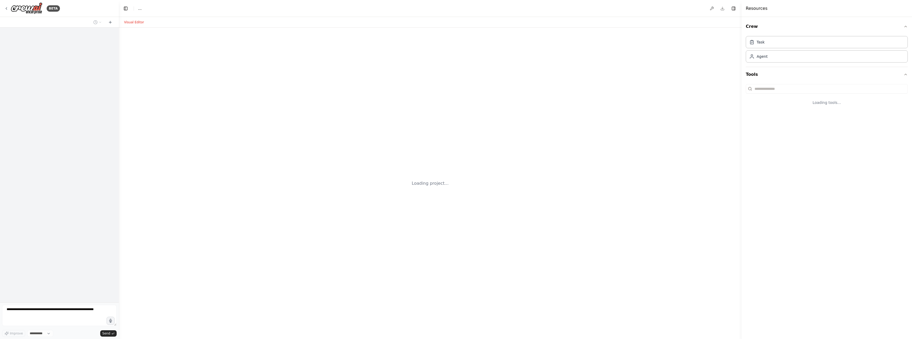
select select "****"
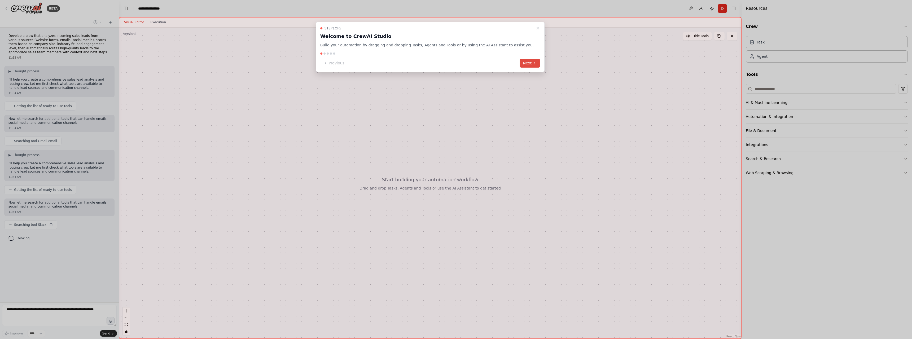
click at [520, 63] on button "Next" at bounding box center [530, 63] width 20 height 9
click at [519, 63] on div at bounding box center [456, 169] width 912 height 339
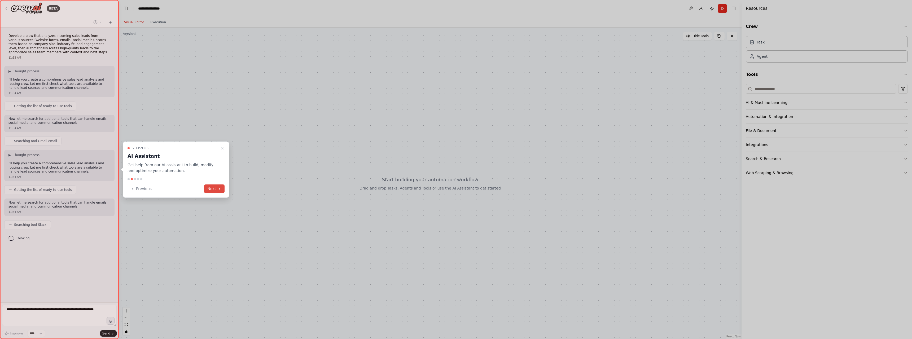
click at [224, 188] on button "Next" at bounding box center [214, 189] width 20 height 9
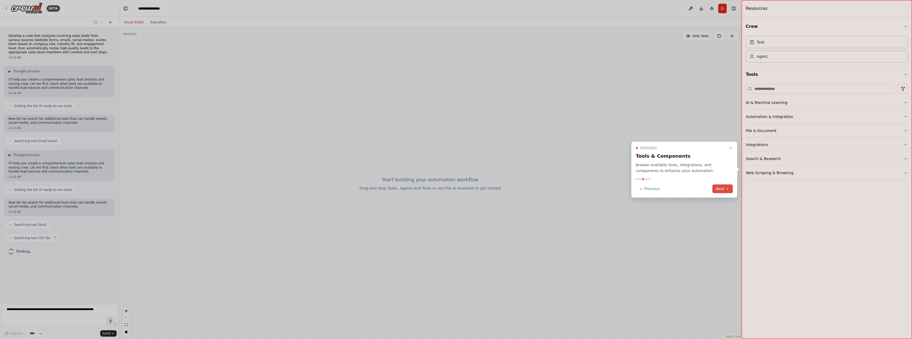
click at [717, 190] on button "Next" at bounding box center [722, 189] width 20 height 9
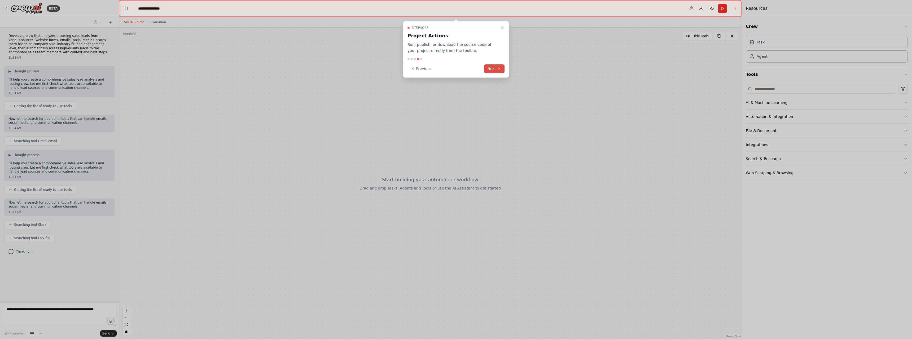
click at [485, 68] on button "Next" at bounding box center [494, 68] width 20 height 9
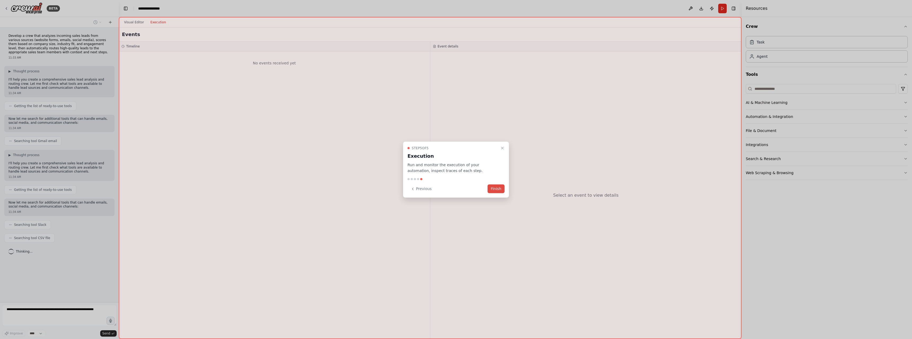
click at [493, 190] on button "Finish" at bounding box center [496, 189] width 17 height 9
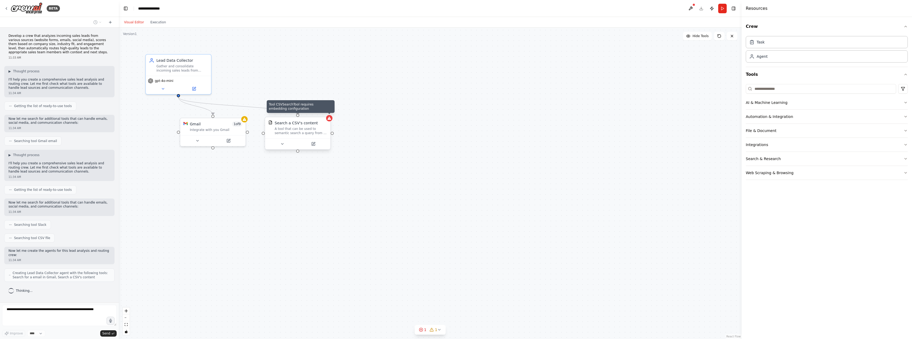
scroll to position [11, 0]
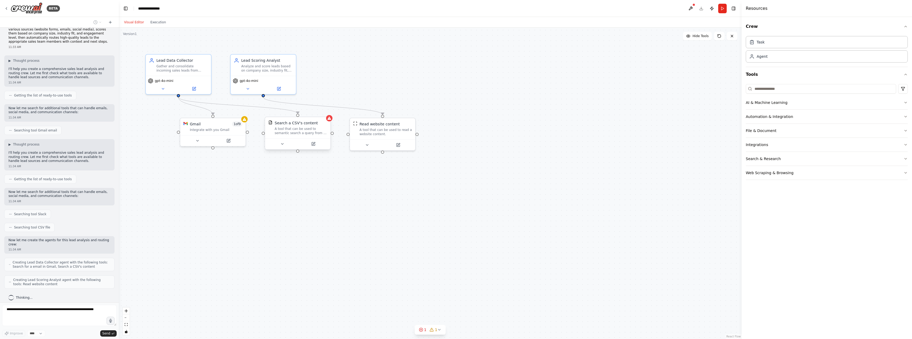
click at [325, 120] on div "Search a CSV's content A tool that can be used to semantic search a query from …" at bounding box center [297, 127] width 65 height 21
click at [320, 128] on div "A tool that can be used to semantic search a query from a CSV's content." at bounding box center [301, 131] width 52 height 8
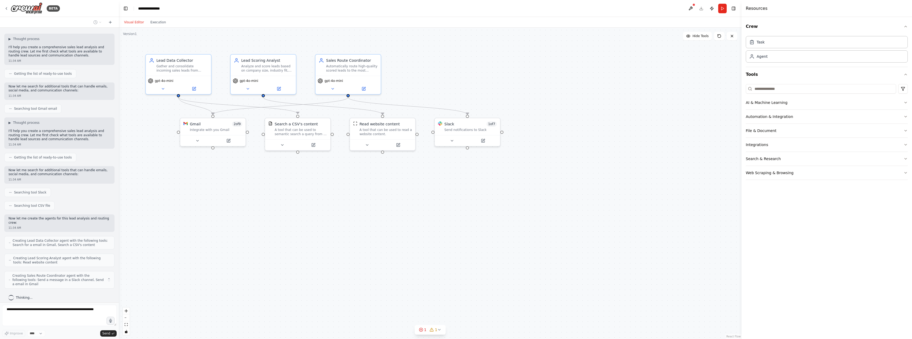
scroll to position [28, 0]
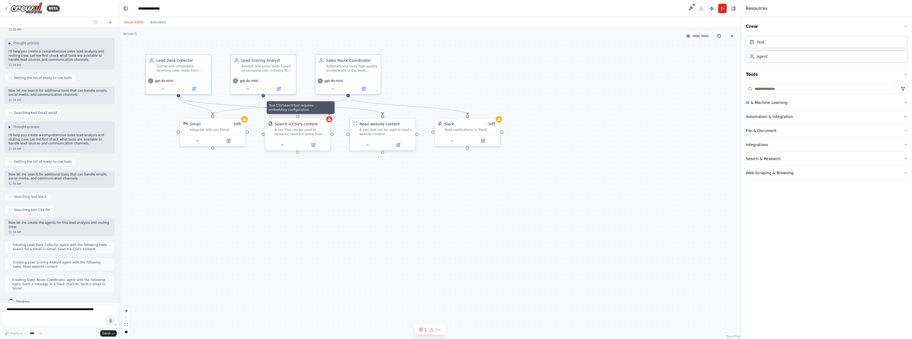
click at [301, 225] on div ".deletable-edge-delete-btn { width: 20px; height: 20px; border: 0px solid #ffff…" at bounding box center [430, 184] width 623 height 312
click at [473, 70] on div ".deletable-edge-delete-btn { width: 20px; height: 20px; border: 0px solid #ffff…" at bounding box center [430, 184] width 623 height 312
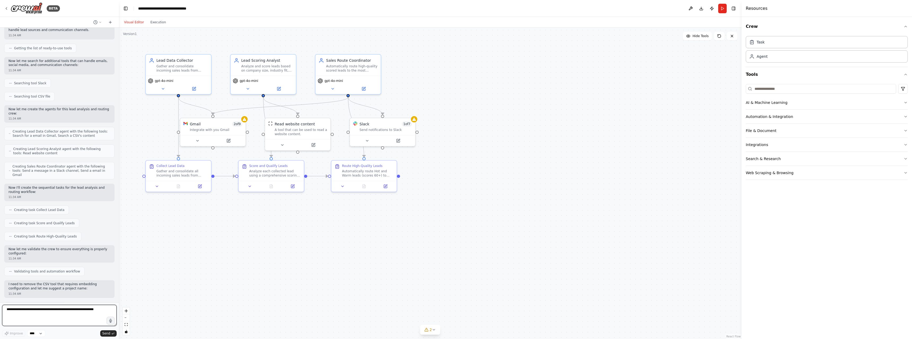
scroll to position [0, 0]
